Goal: Complete application form: Complete application form

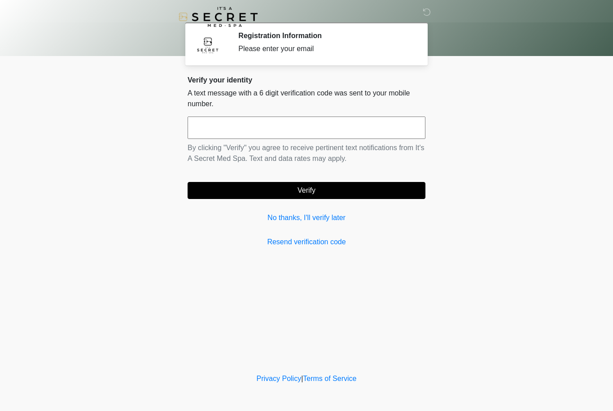
click at [307, 131] on input "text" at bounding box center [307, 128] width 238 height 22
type input "******"
click at [361, 193] on button "Verify" at bounding box center [307, 190] width 238 height 17
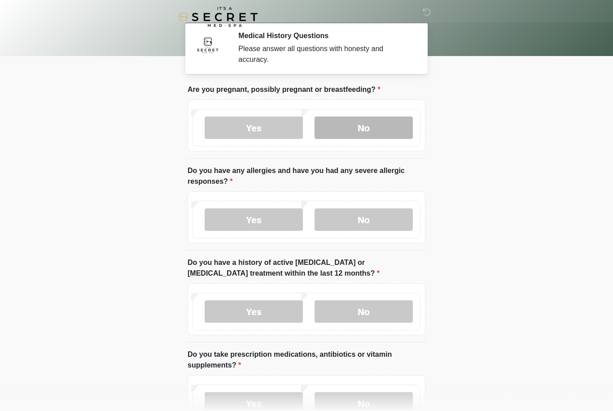
click at [334, 136] on label "No" at bounding box center [364, 128] width 98 height 22
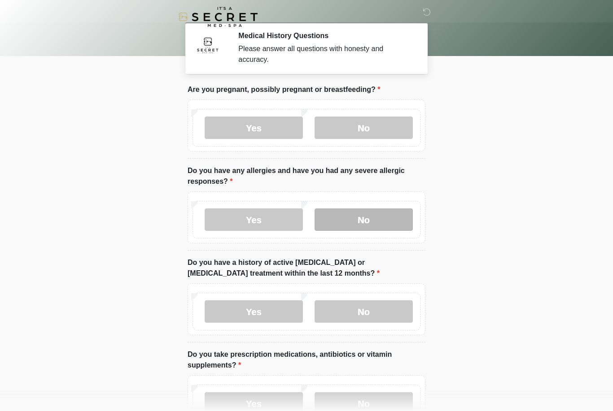
click at [368, 220] on label "No" at bounding box center [364, 220] width 98 height 22
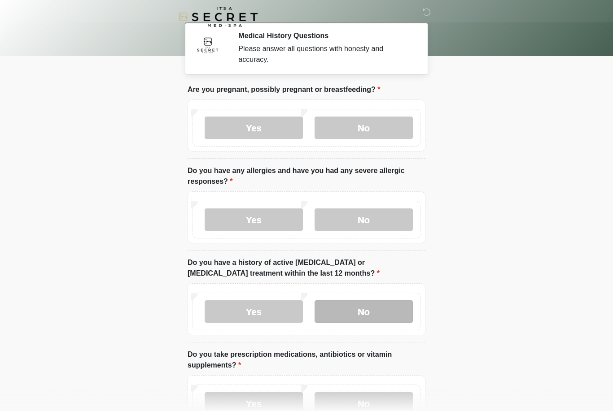
click at [369, 316] on label "No" at bounding box center [364, 312] width 98 height 22
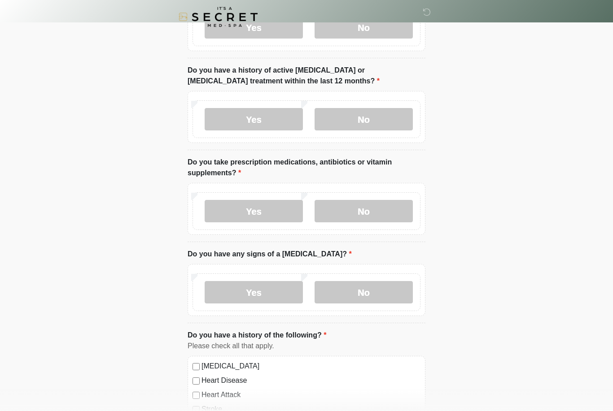
scroll to position [193, 0]
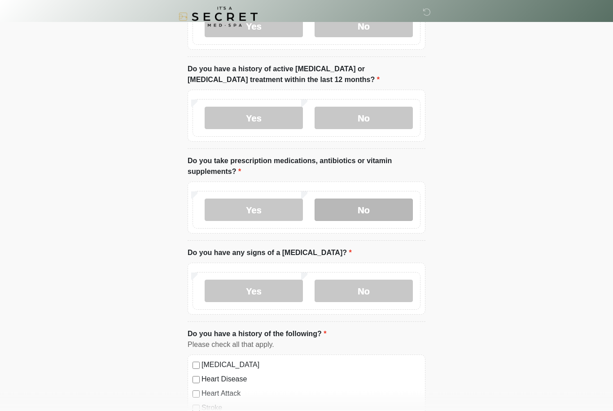
click at [365, 213] on label "No" at bounding box center [364, 210] width 98 height 22
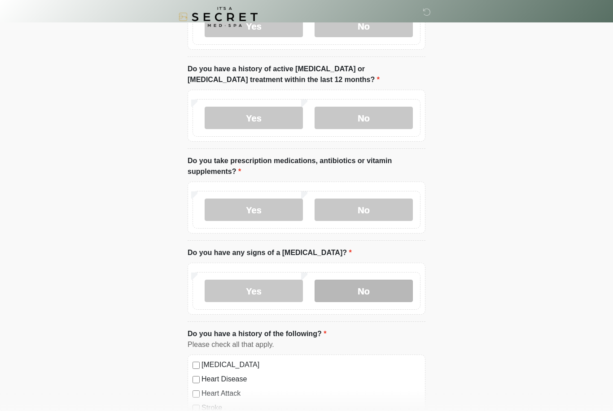
click at [374, 285] on label "No" at bounding box center [364, 291] width 98 height 22
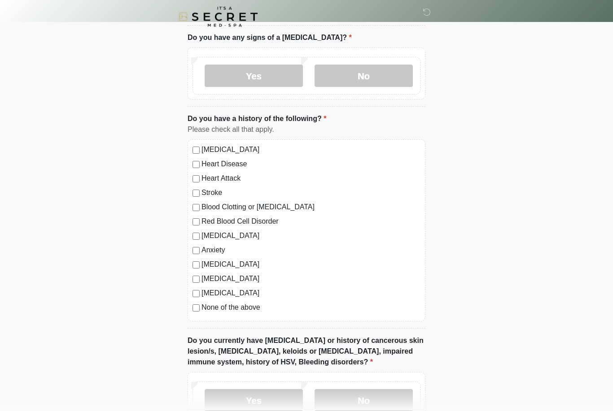
scroll to position [516, 0]
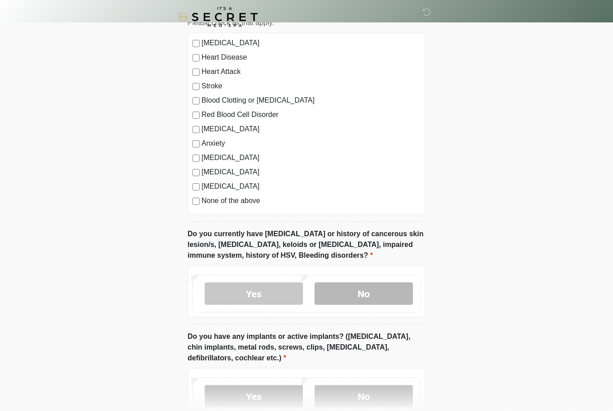
click at [395, 295] on label "No" at bounding box center [364, 294] width 98 height 22
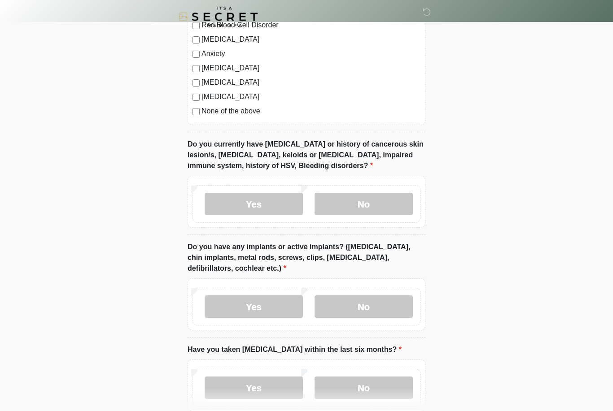
scroll to position [605, 0]
click at [224, 306] on label "Yes" at bounding box center [254, 307] width 98 height 22
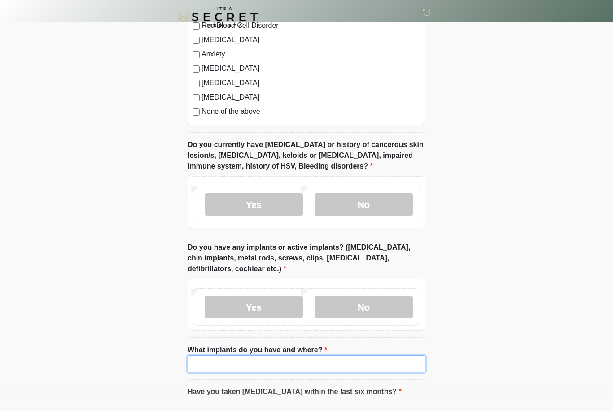
click at [234, 364] on input "What implants do you have and where?" at bounding box center [307, 364] width 238 height 17
type input "***"
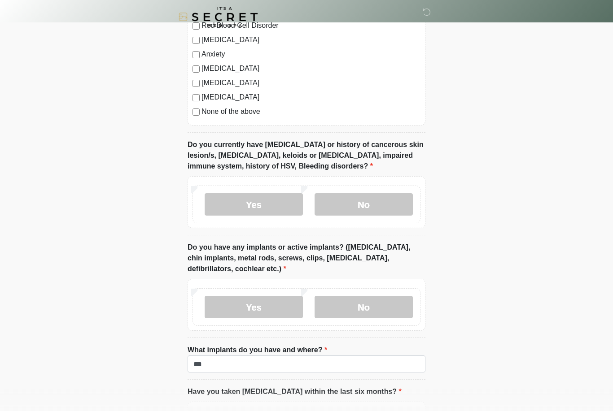
drag, startPoint x: 173, startPoint y: 230, endPoint x: 122, endPoint y: 249, distance: 54.1
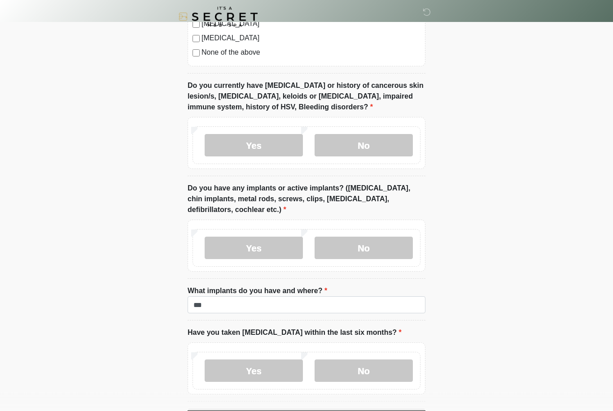
scroll to position [697, 0]
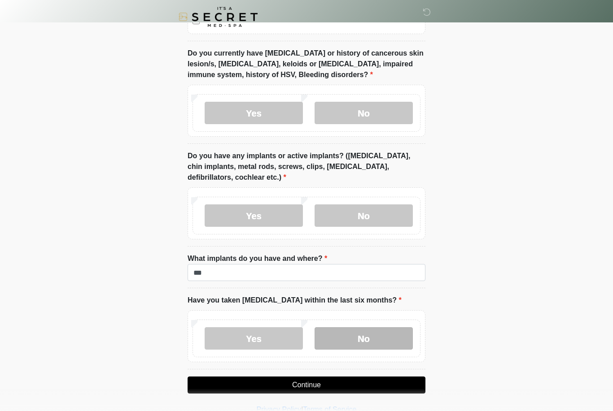
click at [354, 342] on label "No" at bounding box center [364, 339] width 98 height 22
click at [349, 383] on button "Continue" at bounding box center [307, 385] width 238 height 17
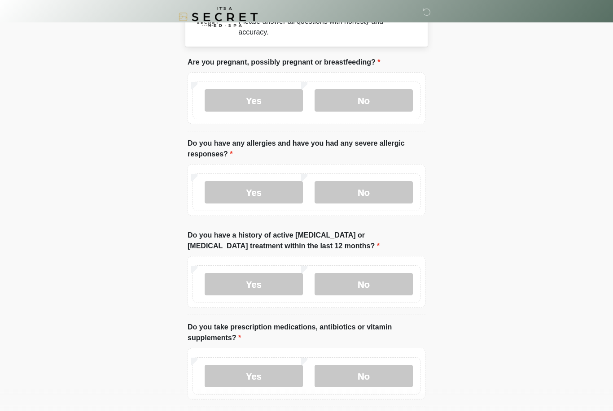
scroll to position [0, 0]
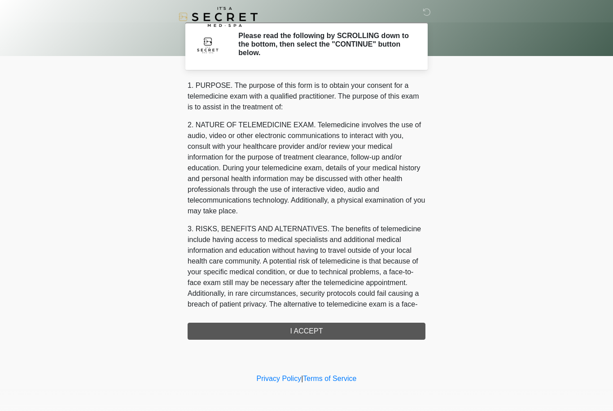
click at [317, 330] on div "1. PURPOSE. The purpose of this form is to obtain your consent for a telemedici…" at bounding box center [307, 210] width 238 height 260
click at [309, 331] on div "1. PURPOSE. The purpose of this form is to obtain your consent for a telemedici…" at bounding box center [307, 210] width 238 height 260
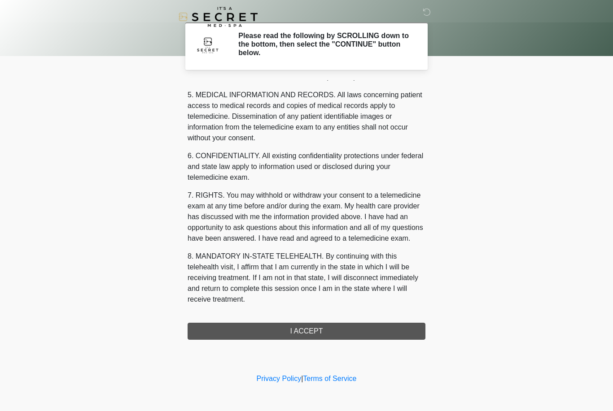
scroll to position [289, 0]
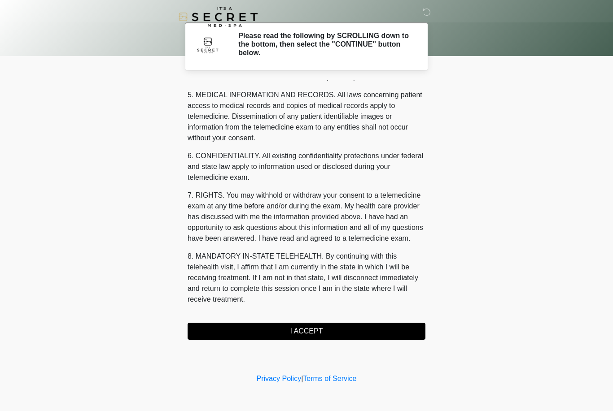
click at [299, 335] on button "I ACCEPT" at bounding box center [307, 331] width 238 height 17
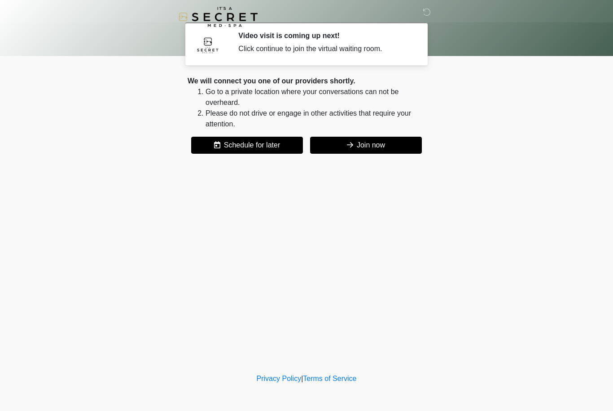
click at [367, 147] on button "Join now" at bounding box center [366, 145] width 112 height 17
